Goal: Browse casually: Explore the website without a specific task or goal

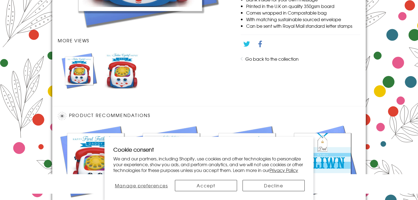
scroll to position [367, 0]
